Goal: Task Accomplishment & Management: Use online tool/utility

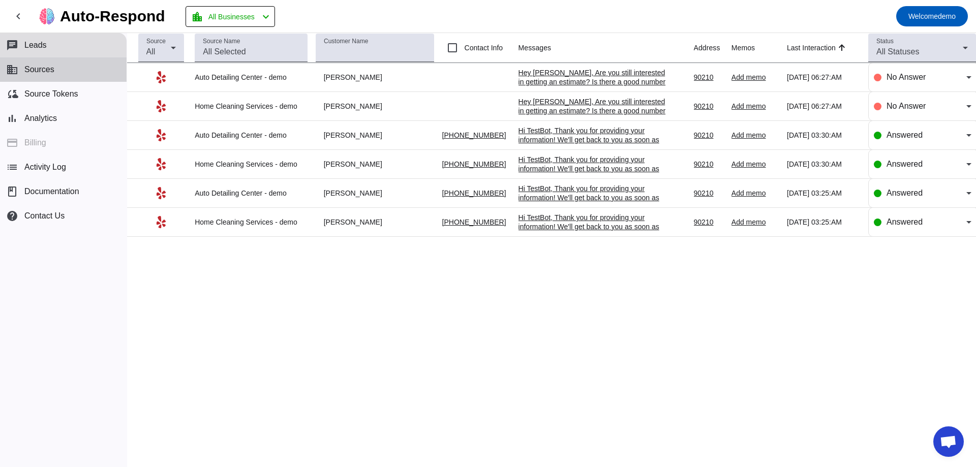
click at [64, 69] on button "business Sources" at bounding box center [63, 69] width 127 height 24
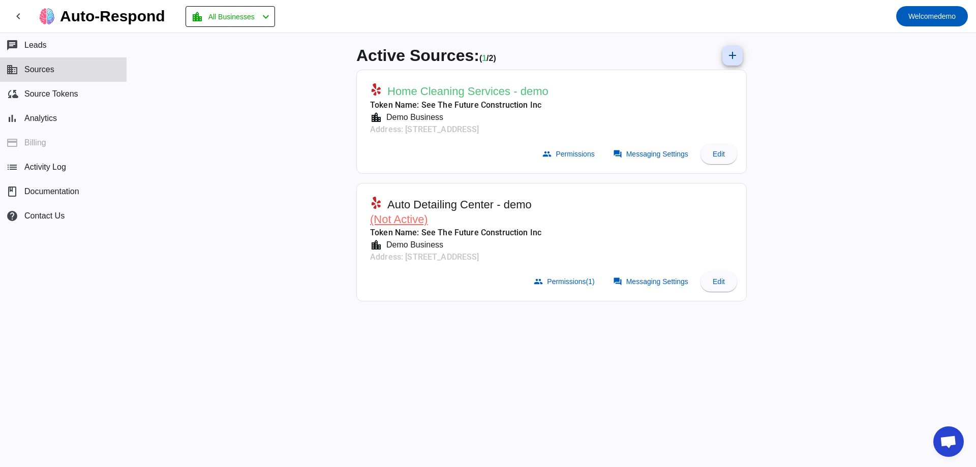
click at [238, 70] on div "Active Sources: ( 1 / 2) add Home Cleaning Services - demo Token Name: See The …" at bounding box center [551, 250] width 849 height 434
click at [920, 16] on span "Welcome" at bounding box center [922, 16] width 29 height 8
click at [940, 46] on span "Logout" at bounding box center [939, 43] width 45 height 10
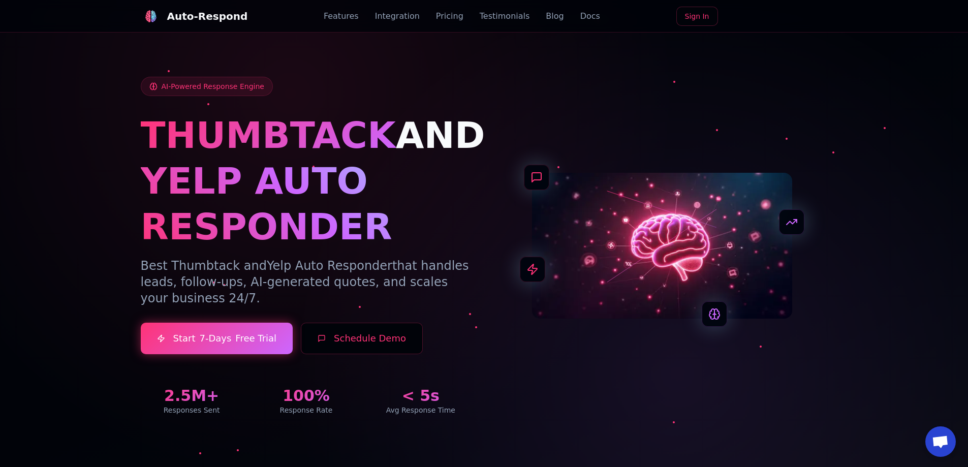
click at [699, 15] on link "Sign In" at bounding box center [698, 16] width 42 height 19
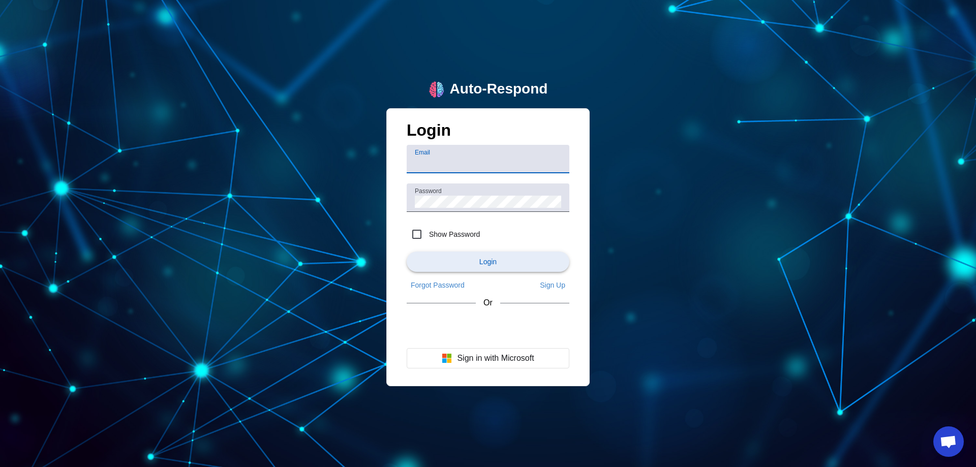
type input "demo@user.com"
click at [498, 258] on span "submit" at bounding box center [488, 262] width 163 height 24
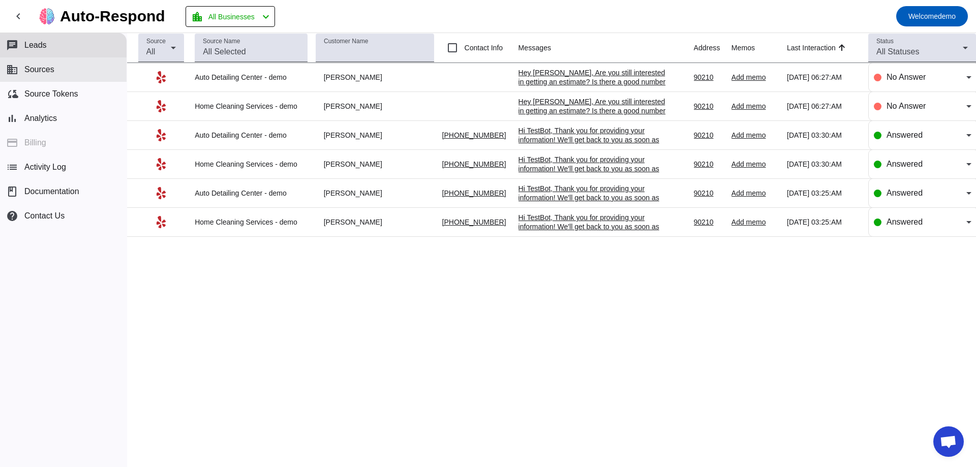
click at [51, 67] on span "Sources" at bounding box center [39, 69] width 30 height 9
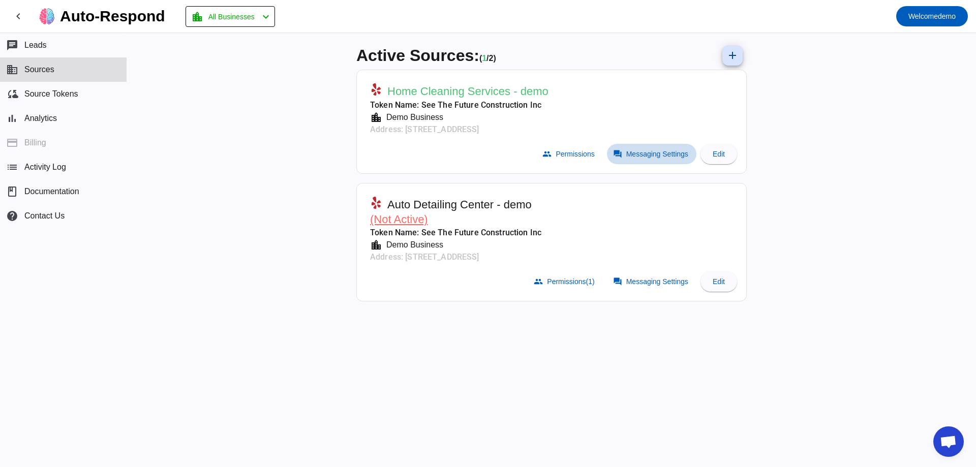
click at [662, 147] on span at bounding box center [651, 154] width 89 height 20
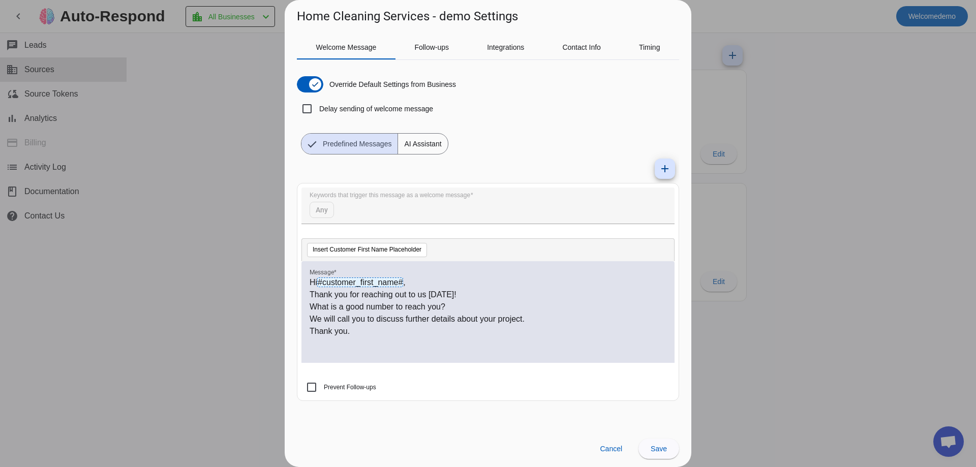
click at [206, 127] on div at bounding box center [488, 233] width 976 height 467
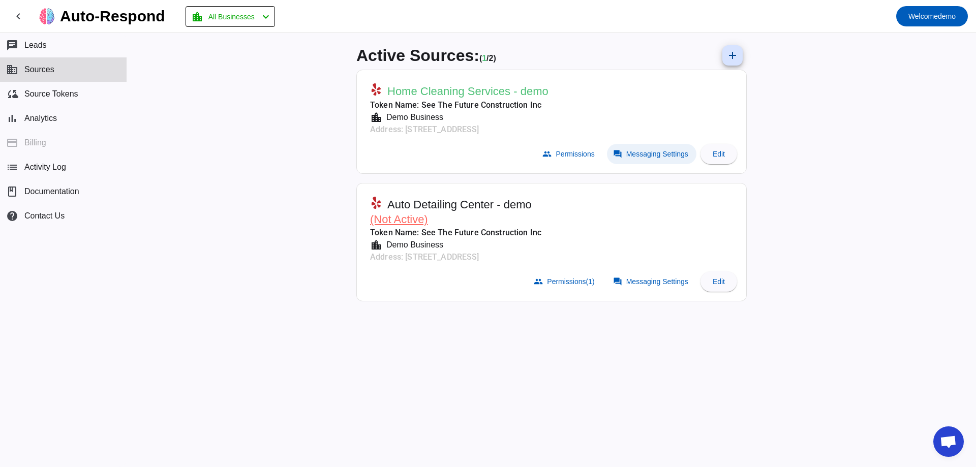
click at [661, 162] on span at bounding box center [651, 154] width 89 height 20
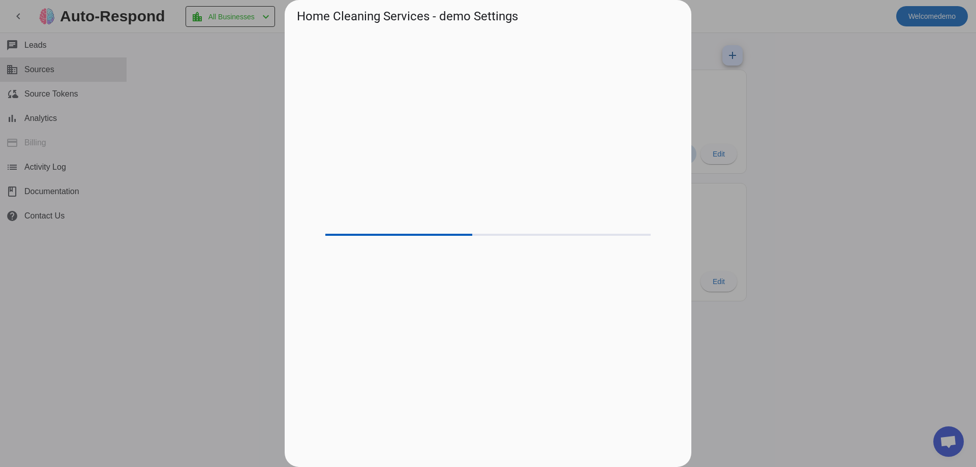
click at [661, 157] on div at bounding box center [488, 246] width 382 height 422
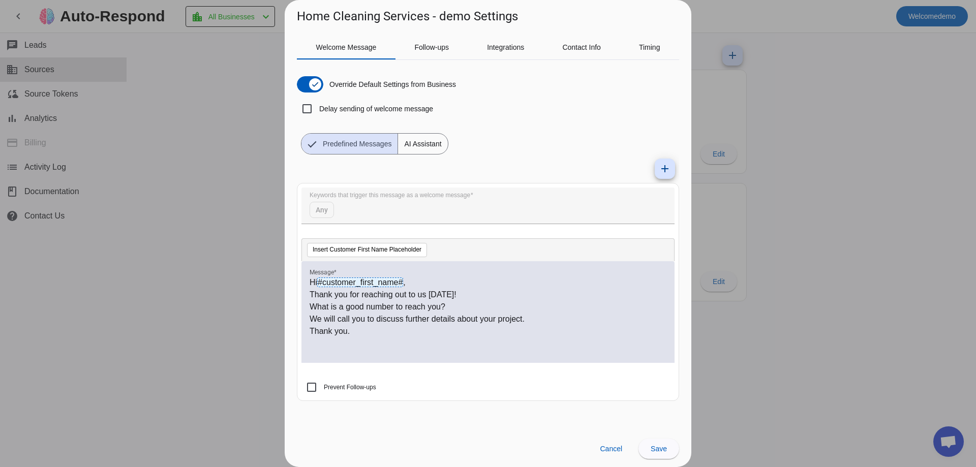
click at [427, 146] on span "AI Assistant" at bounding box center [422, 144] width 49 height 20
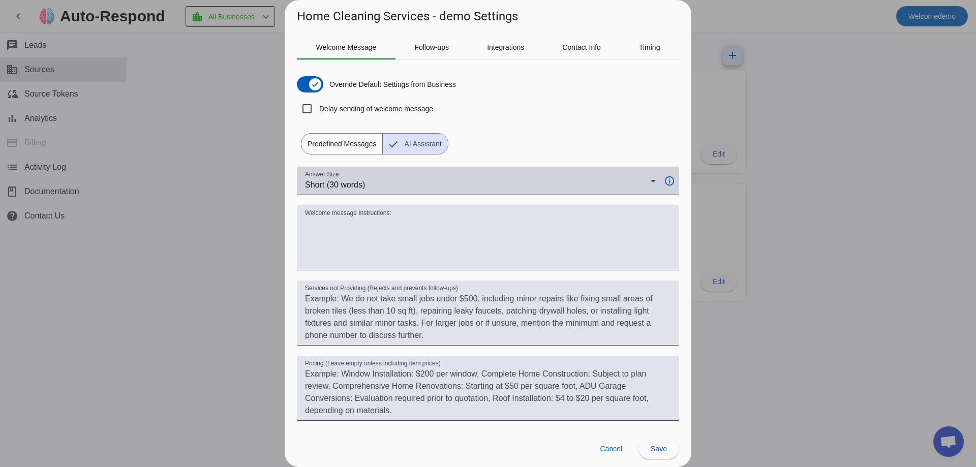
click at [389, 188] on div "Short (30 words)" at bounding box center [478, 185] width 346 height 12
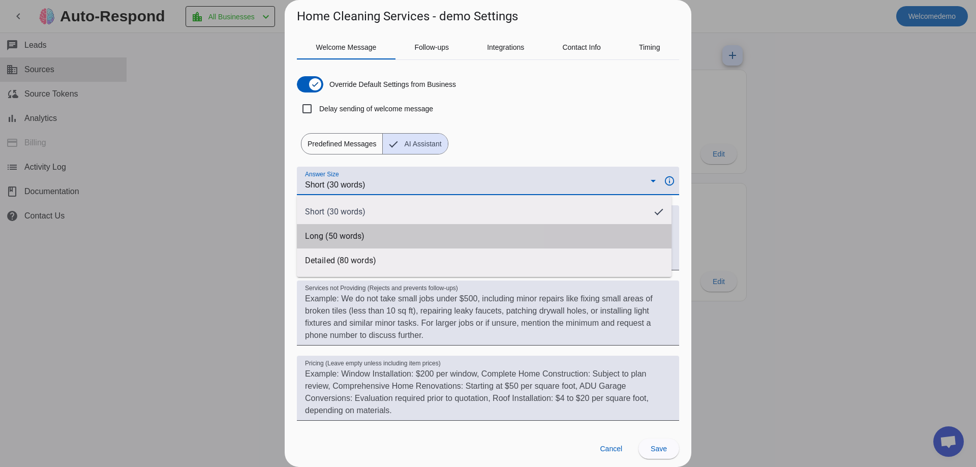
click at [350, 233] on span "Long (50 words)" at bounding box center [334, 236] width 59 height 10
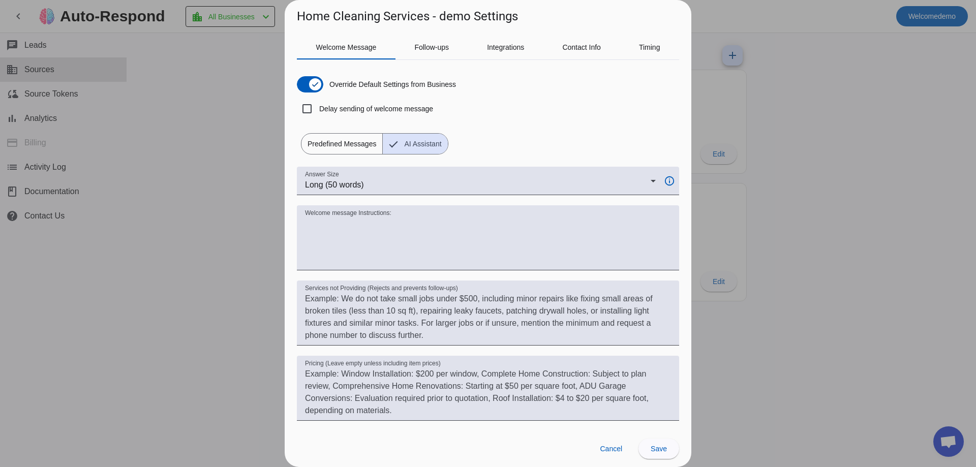
click at [352, 197] on div at bounding box center [488, 200] width 382 height 10
click at [360, 185] on span "Long (50 words)" at bounding box center [334, 184] width 59 height 9
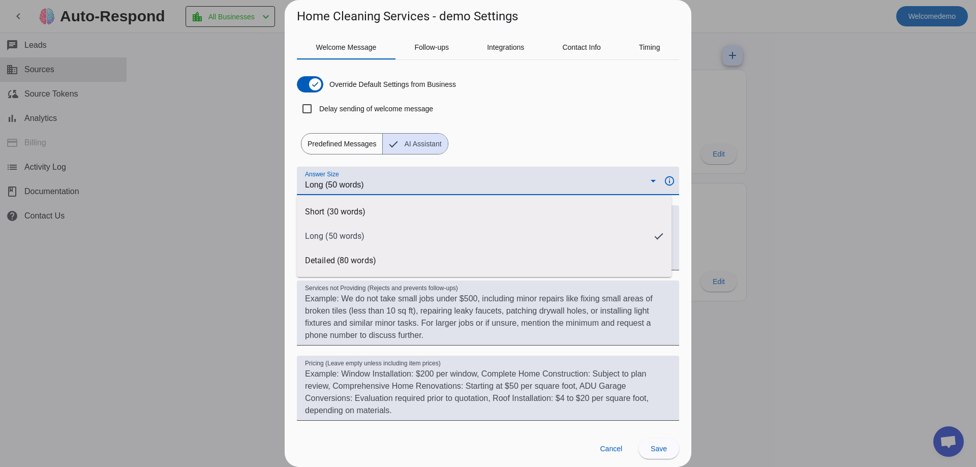
click at [360, 186] on div at bounding box center [488, 233] width 976 height 467
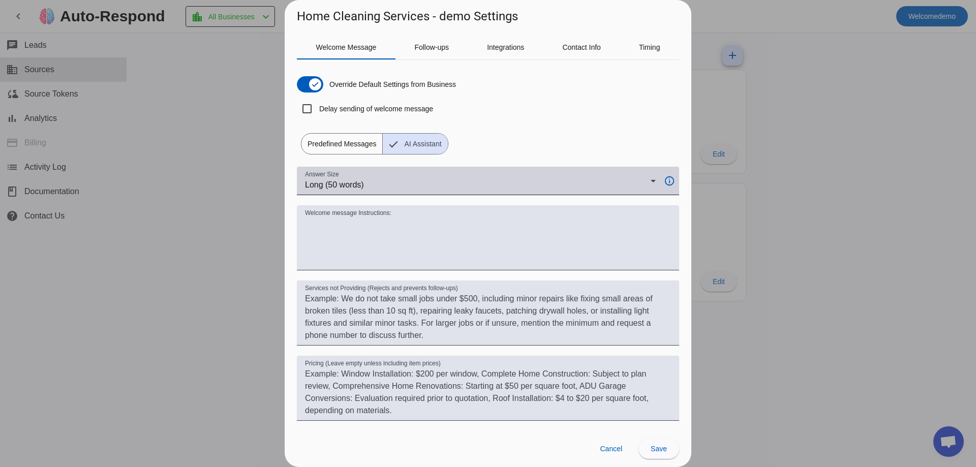
click at [396, 174] on div "Answer Size Long (50 words)" at bounding box center [480, 181] width 351 height 28
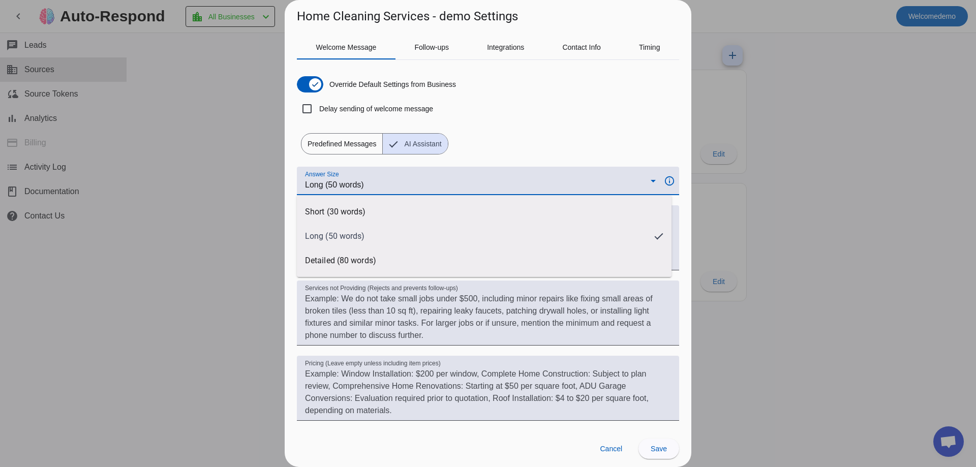
click at [382, 176] on div at bounding box center [488, 233] width 976 height 467
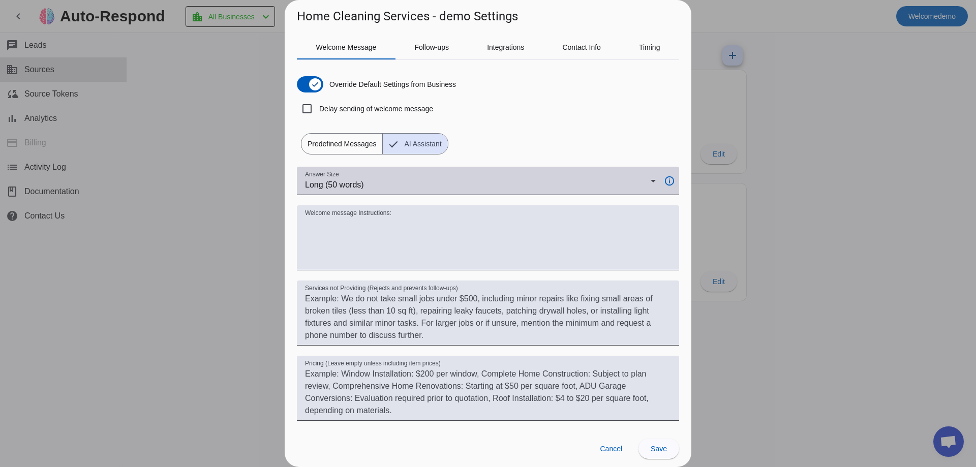
click at [369, 190] on div "Long (50 words)" at bounding box center [478, 185] width 346 height 12
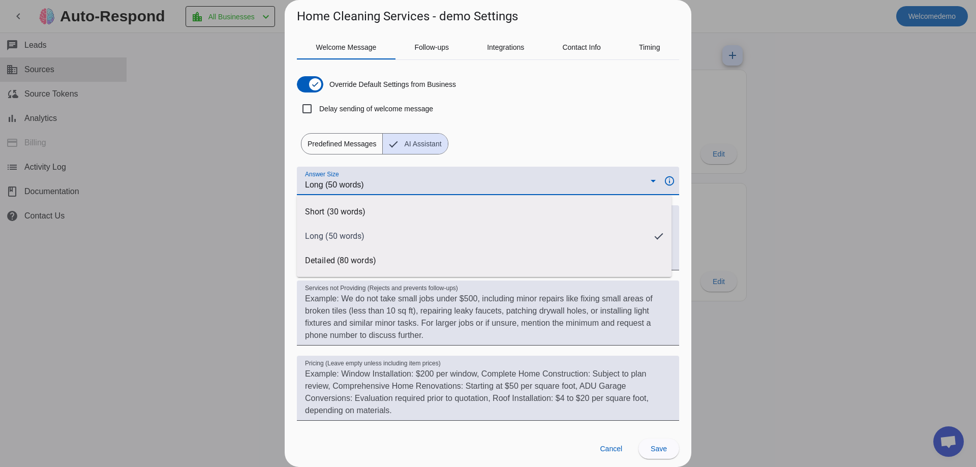
click at [364, 185] on div at bounding box center [488, 233] width 976 height 467
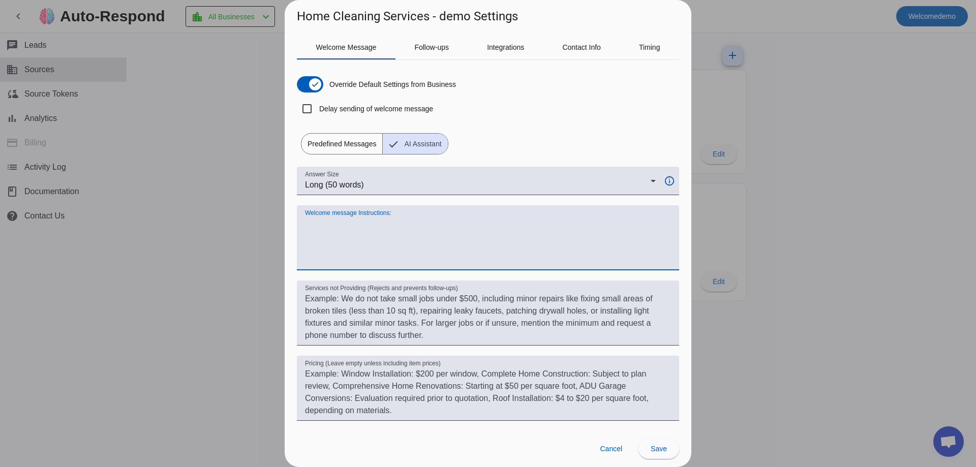
click at [393, 241] on textarea "Welcome message Instructions:" at bounding box center [488, 242] width 366 height 49
click at [579, 224] on textarea "Welcome message Instructions:" at bounding box center [488, 242] width 366 height 49
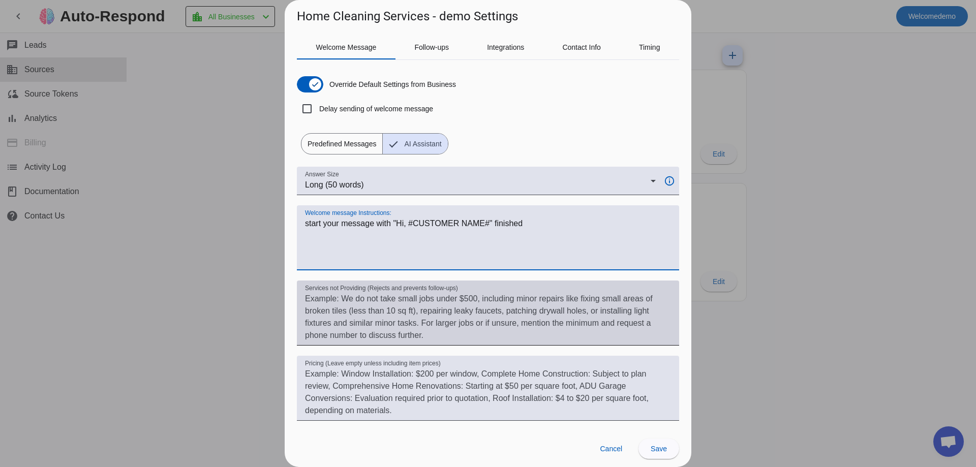
type textarea "start your message with "Hi, #CUSTOMER NAME#" finished"
drag, startPoint x: 309, startPoint y: 287, endPoint x: 366, endPoint y: 286, distance: 56.9
click at [366, 286] on mat-label "Services not Providing (Rejects and prevents follow-ups)" at bounding box center [381, 288] width 153 height 7
click at [366, 293] on textarea "Services not Providing (Rejects and prevents follow-ups)" at bounding box center [488, 317] width 366 height 49
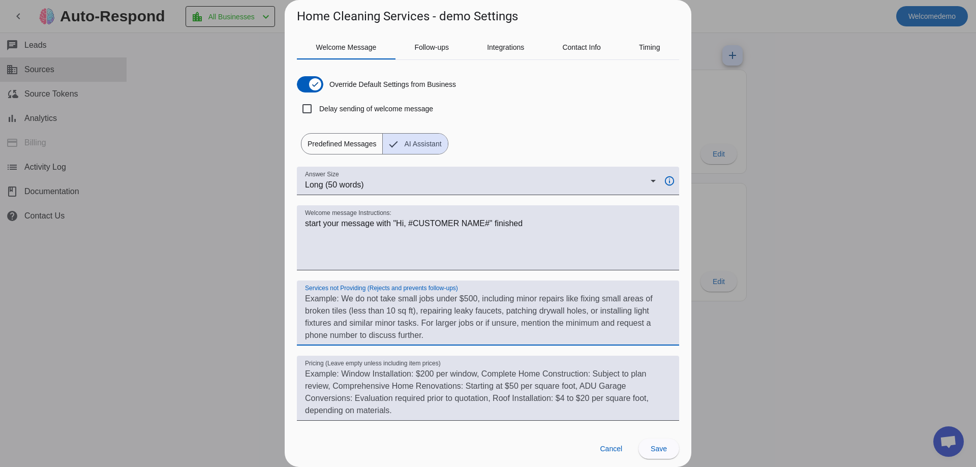
click at [381, 303] on textarea "Services not Providing (Rejects and prevents follow-ups)" at bounding box center [488, 317] width 366 height 49
click at [342, 145] on span "Predefined Messages" at bounding box center [341, 144] width 81 height 20
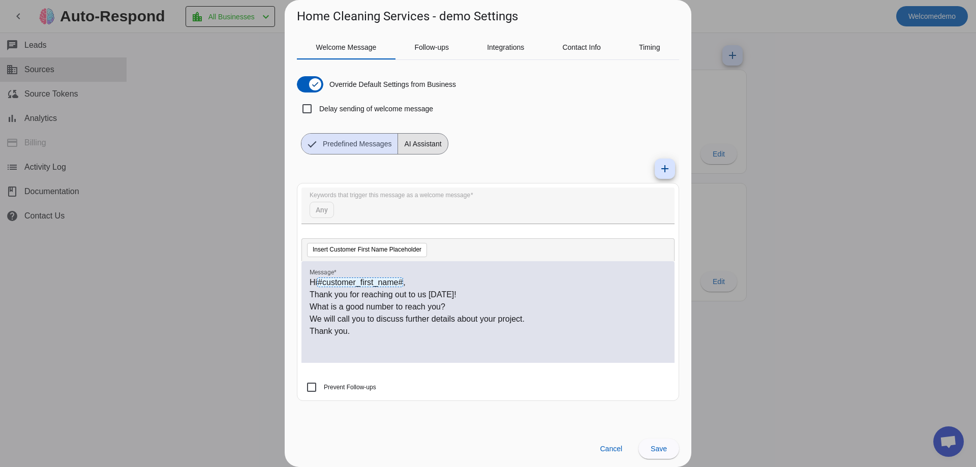
click at [417, 145] on span "AI Assistant" at bounding box center [422, 144] width 49 height 20
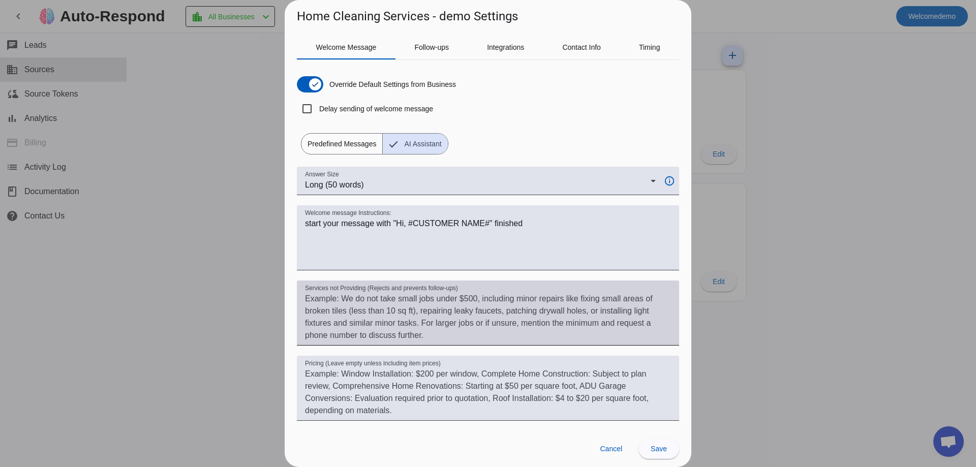
click at [381, 319] on textarea "Services not Providing (Rejects and prevents follow-ups)" at bounding box center [488, 317] width 366 height 49
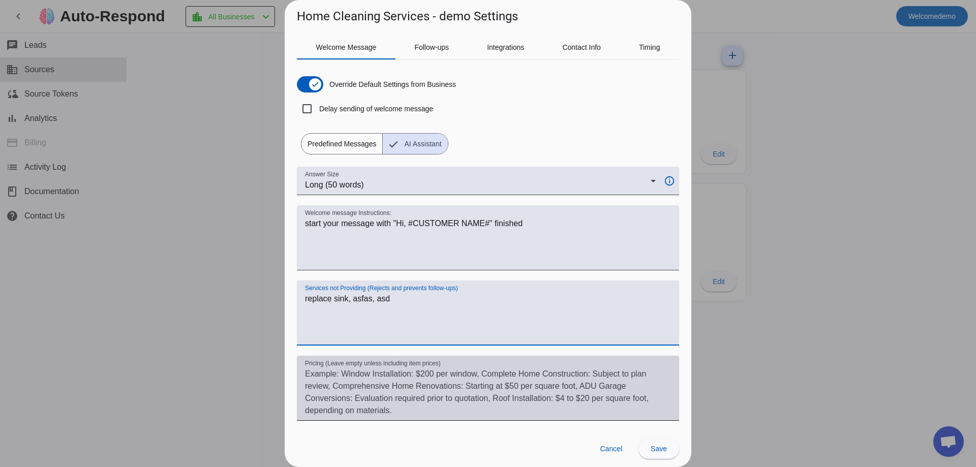
type textarea "replace sink, asfas, asd"
drag, startPoint x: 305, startPoint y: 364, endPoint x: 394, endPoint y: 365, distance: 88.9
click at [394, 365] on mat-label "Pricing (Leave empty unless including item prices)" at bounding box center [373, 363] width 136 height 7
click at [394, 368] on textarea "Pricing (Leave empty unless including item prices)" at bounding box center [488, 392] width 366 height 49
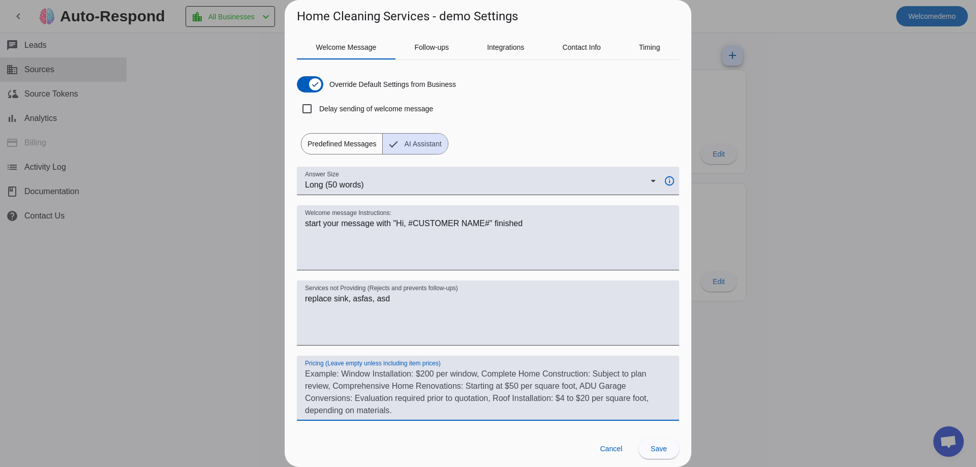
drag, startPoint x: 402, startPoint y: 385, endPoint x: 392, endPoint y: 383, distance: 10.4
click at [397, 385] on textarea "Pricing (Leave empty unless including item prices)" at bounding box center [488, 392] width 366 height 49
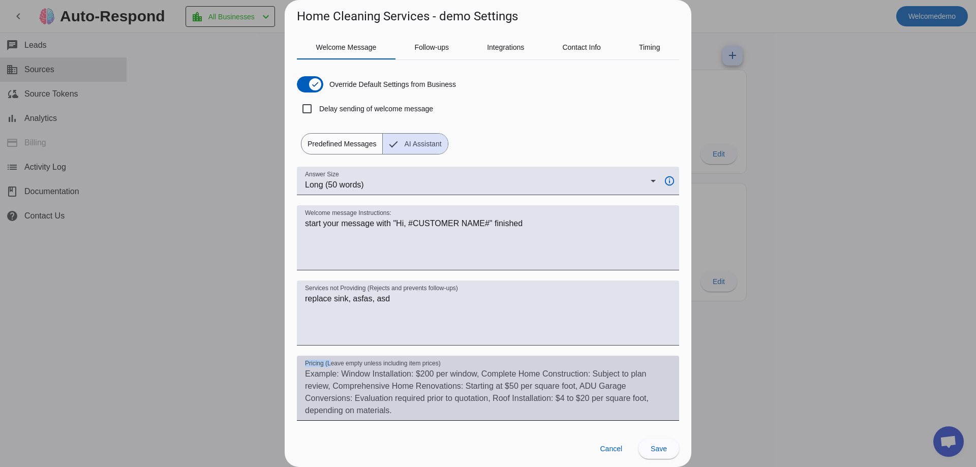
drag, startPoint x: 332, startPoint y: 363, endPoint x: 444, endPoint y: 364, distance: 111.8
click at [455, 358] on div "Pricing (Leave empty unless including item prices)" at bounding box center [488, 388] width 366 height 65
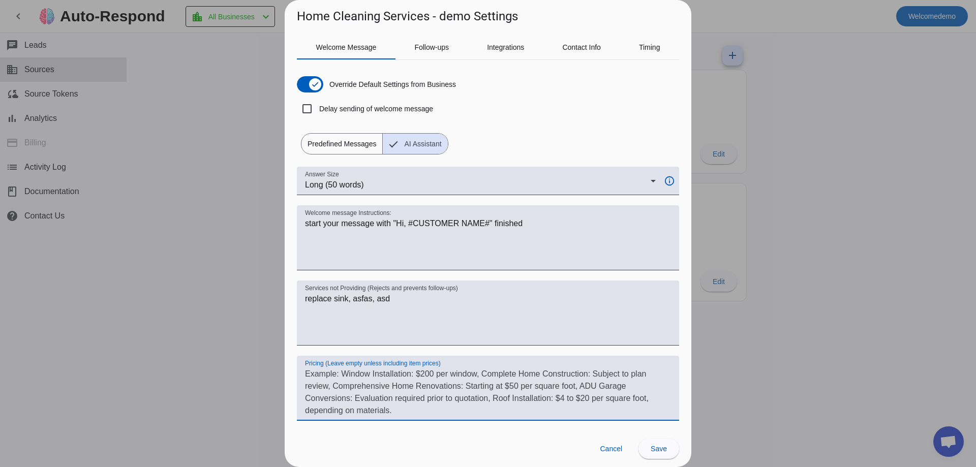
click at [435, 368] on div "Pricing (Leave empty unless including item prices)" at bounding box center [488, 388] width 366 height 65
type textarea "w"
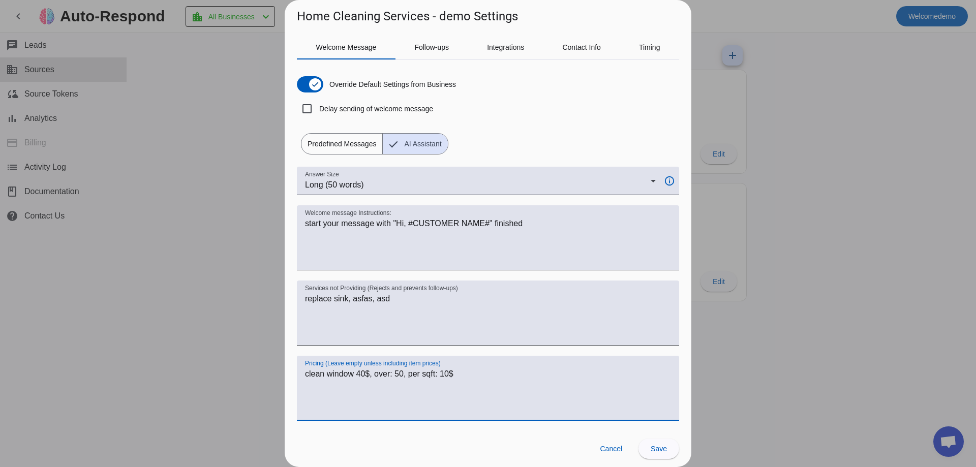
click at [431, 375] on textarea "clean window 40$, over: 50, per sqft: 10$" at bounding box center [488, 392] width 366 height 49
drag, startPoint x: 415, startPoint y: 378, endPoint x: 449, endPoint y: 373, distance: 34.4
click at [420, 377] on textarea "clean window 40$, over: 50, per sqft: 10$" at bounding box center [488, 392] width 366 height 49
click at [449, 373] on textarea "clean window 40$, over: 50, per sqft: 10$" at bounding box center [488, 392] width 366 height 49
click at [458, 377] on textarea "clean window 40$, over: 50, per sqft: 10$" at bounding box center [488, 392] width 366 height 49
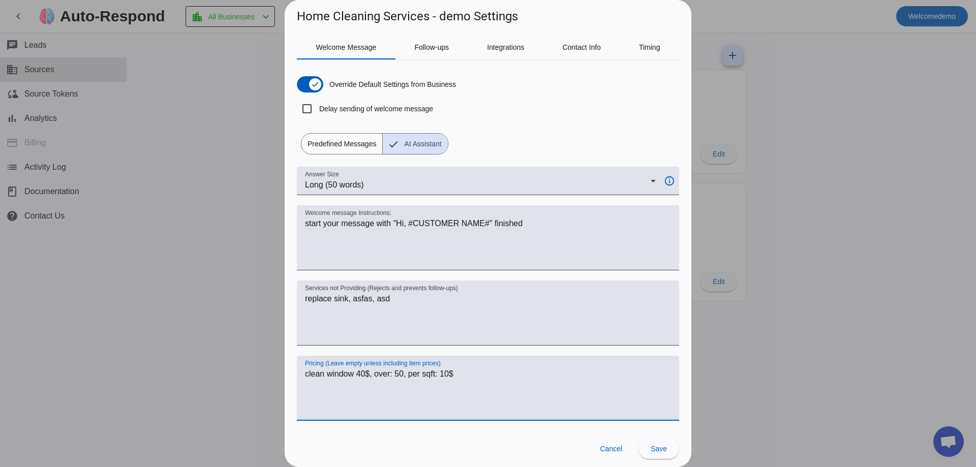
type textarea "clean window 40$, over: 50, per sqft: 10$"
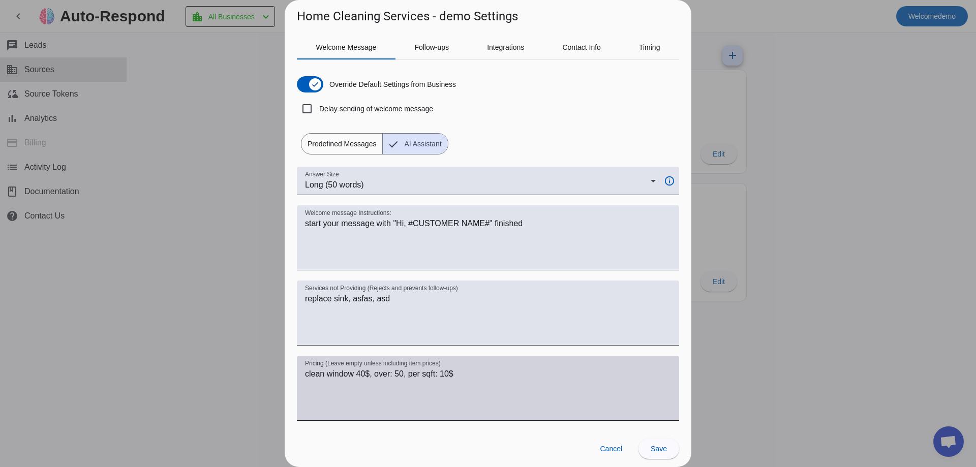
click at [395, 360] on mat-label "Pricing (Leave empty unless including item prices)" at bounding box center [373, 363] width 136 height 7
click at [395, 368] on textarea "clean window 40$, over: 50, per sqft: 10$" at bounding box center [488, 392] width 366 height 49
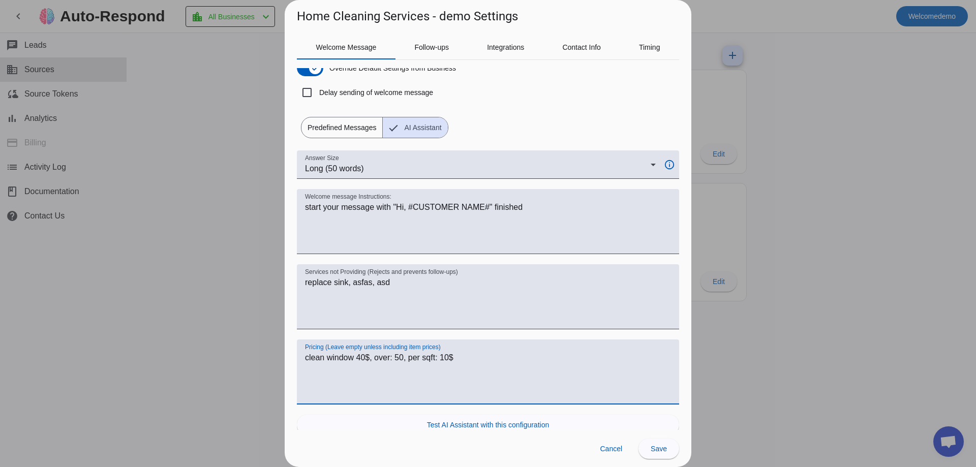
scroll to position [40, 0]
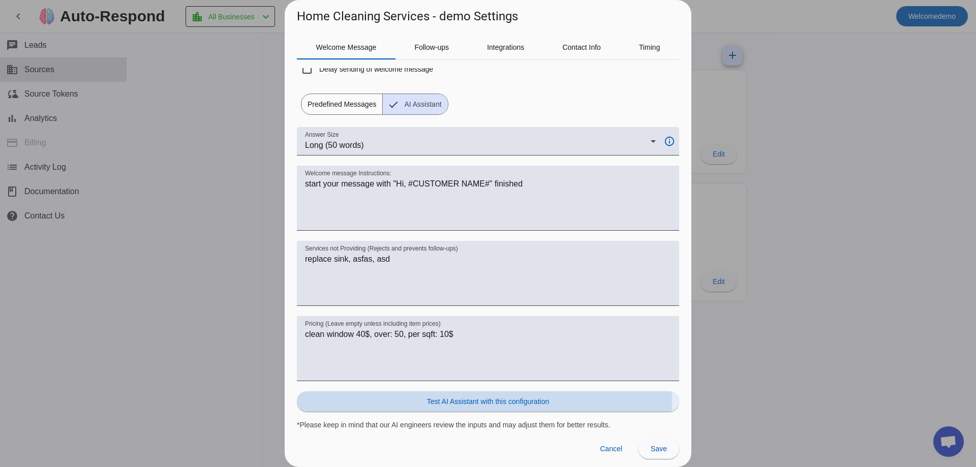
click at [477, 399] on span "Test AI Assistant with this configuration" at bounding box center [488, 401] width 122 height 10
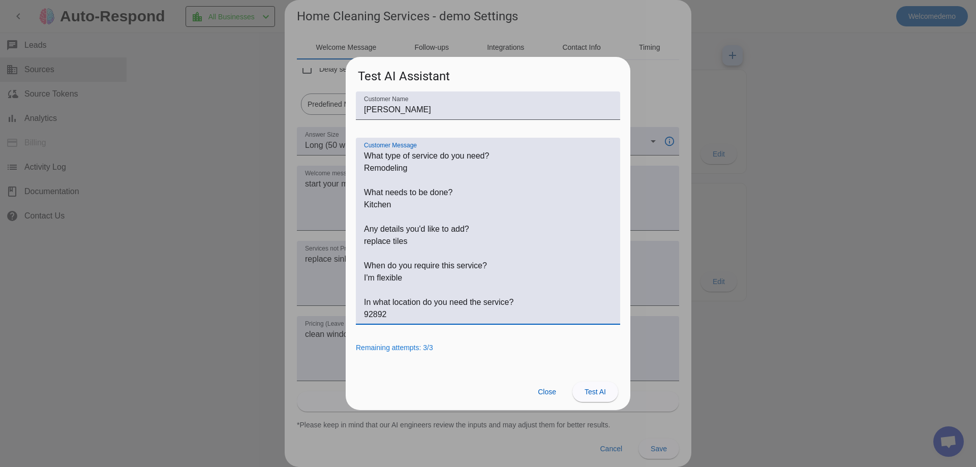
drag, startPoint x: 370, startPoint y: 167, endPoint x: 396, endPoint y: 206, distance: 47.2
click at [436, 169] on textarea "Customer Message" at bounding box center [488, 235] width 248 height 171
drag, startPoint x: 371, startPoint y: 205, endPoint x: 411, endPoint y: 210, distance: 40.5
click at [414, 200] on textarea "Customer Message" at bounding box center [488, 235] width 248 height 171
drag, startPoint x: 378, startPoint y: 240, endPoint x: 415, endPoint y: 240, distance: 37.6
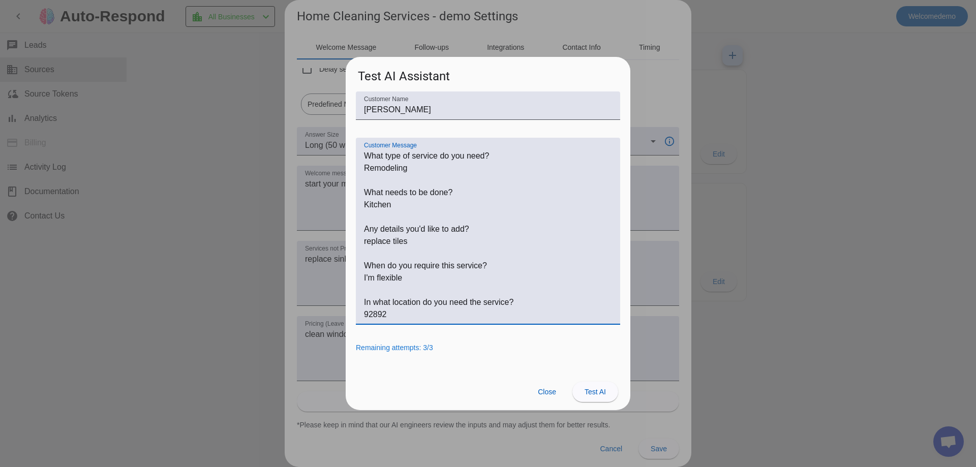
click at [416, 239] on textarea "Customer Message" at bounding box center [488, 235] width 248 height 171
drag, startPoint x: 367, startPoint y: 287, endPoint x: 403, endPoint y: 298, distance: 37.3
click at [407, 287] on textarea "Customer Message" at bounding box center [488, 235] width 248 height 171
click at [372, 317] on textarea "Customer Message" at bounding box center [488, 235] width 248 height 171
drag, startPoint x: 424, startPoint y: 346, endPoint x: 455, endPoint y: 342, distance: 31.2
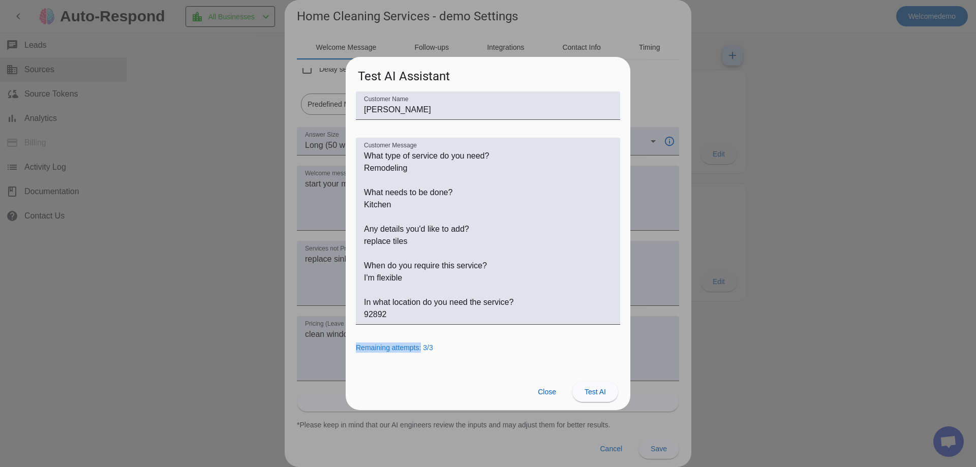
click at [455, 342] on div "Customer Name John Doe Customer Message Remaining attempts: 3/3" at bounding box center [488, 232] width 285 height 282
click at [433, 349] on span "Remaining attempts: 3/3" at bounding box center [394, 348] width 77 height 8
drag, startPoint x: 425, startPoint y: 348, endPoint x: 443, endPoint y: 352, distance: 17.8
click at [443, 352] on div "Remaining attempts: 3/3" at bounding box center [488, 348] width 264 height 10
click at [433, 352] on span "Remaining attempts: 3/3" at bounding box center [394, 348] width 77 height 8
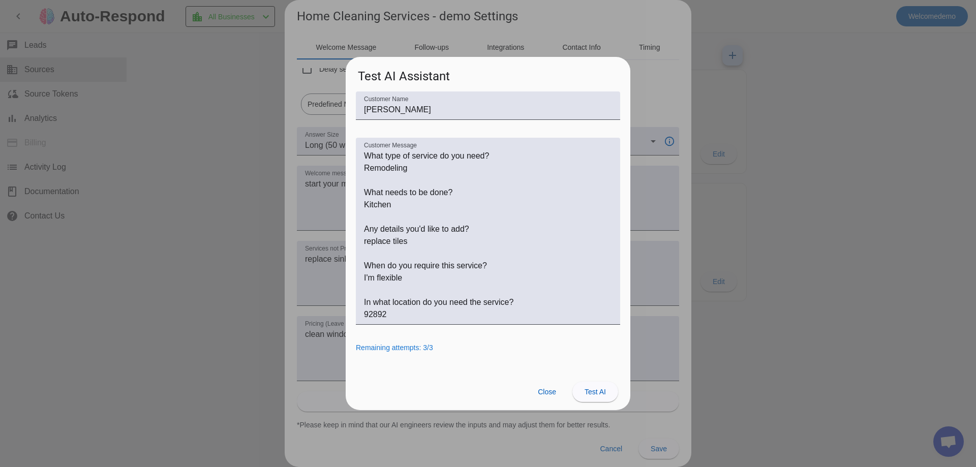
drag, startPoint x: 426, startPoint y: 354, endPoint x: 428, endPoint y: 349, distance: 5.8
click at [428, 352] on div "Customer Name John Doe Customer Message Remaining attempts: 3/3" at bounding box center [488, 232] width 285 height 282
click at [427, 345] on span "Remaining attempts: 3/3" at bounding box center [394, 348] width 77 height 8
drag, startPoint x: 597, startPoint y: 398, endPoint x: 596, endPoint y: 391, distance: 6.8
click at [597, 397] on span at bounding box center [595, 392] width 46 height 24
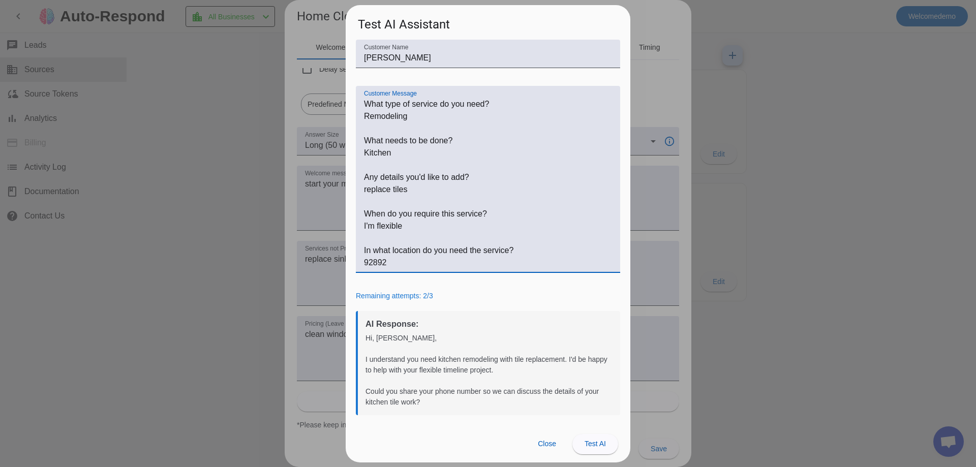
drag, startPoint x: 406, startPoint y: 195, endPoint x: 379, endPoint y: 165, distance: 41.0
click at [348, 191] on div "Customer Name John Doe Customer Message Remaining attempts: 2/3 AI Response: Hi…" at bounding box center [488, 233] width 285 height 386
click at [378, 149] on textarea "Customer Message" at bounding box center [488, 183] width 248 height 171
click at [388, 115] on textarea "Customer Message" at bounding box center [488, 183] width 248 height 171
click at [543, 439] on button "Close" at bounding box center [547, 444] width 35 height 20
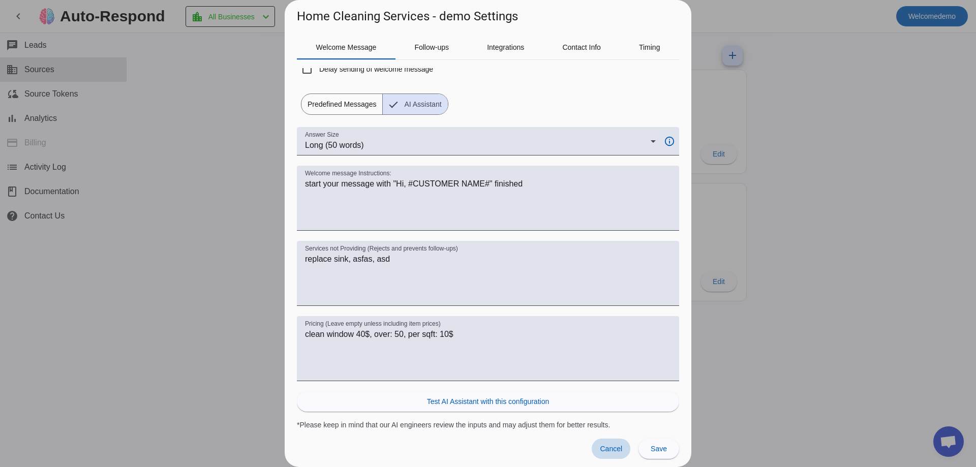
click at [617, 452] on span "Cancel" at bounding box center [611, 449] width 22 height 8
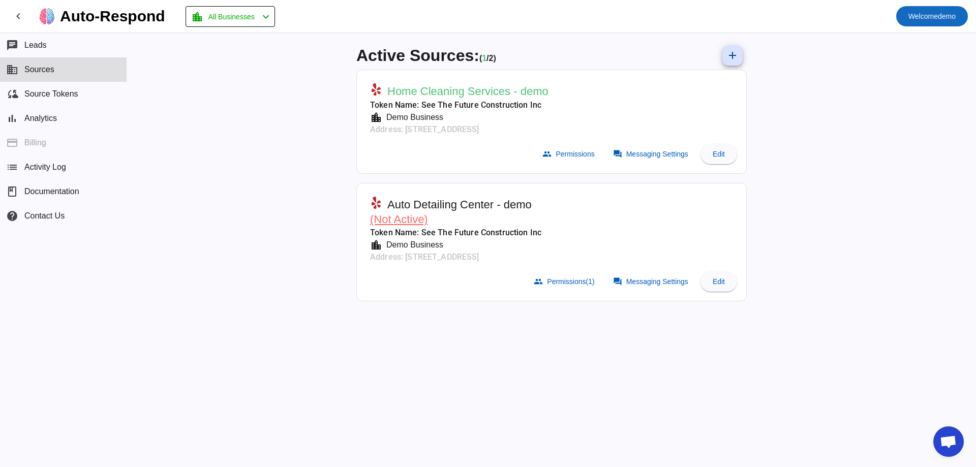
click at [920, 22] on span "Welcome demo" at bounding box center [931, 16] width 47 height 14
click at [941, 39] on span "Logout" at bounding box center [939, 43] width 45 height 10
